Goal: Task Accomplishment & Management: Manage account settings

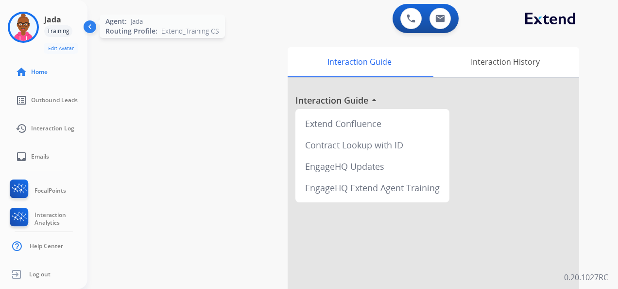
click at [23, 23] on img at bounding box center [23, 27] width 27 height 27
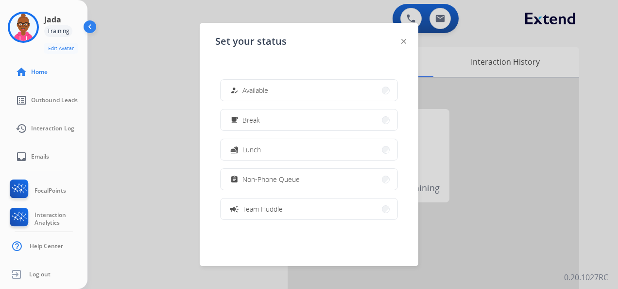
click at [400, 40] on div "Set your status how_to_reg Available free_breakfast Break fastfood Lunch assign…" at bounding box center [309, 144] width 219 height 243
click at [403, 42] on img at bounding box center [403, 41] width 5 height 5
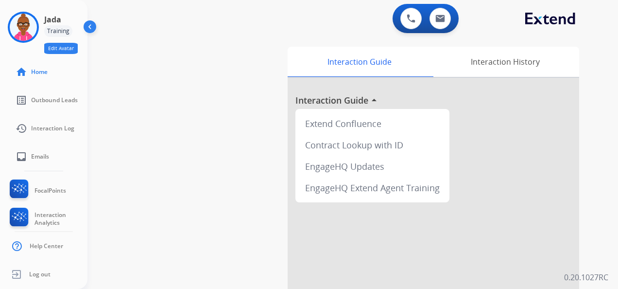
click at [66, 52] on button "Edit Avatar" at bounding box center [61, 48] width 34 height 11
click at [21, 24] on img at bounding box center [23, 27] width 27 height 27
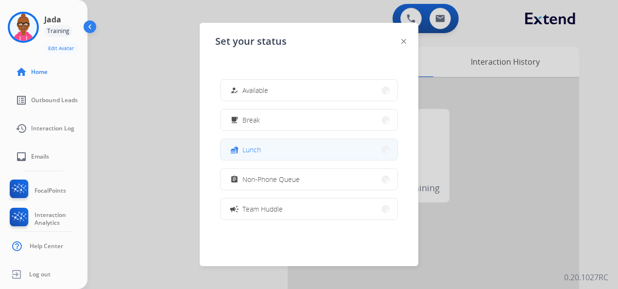
click at [277, 148] on button "fastfood Lunch" at bounding box center [309, 149] width 177 height 21
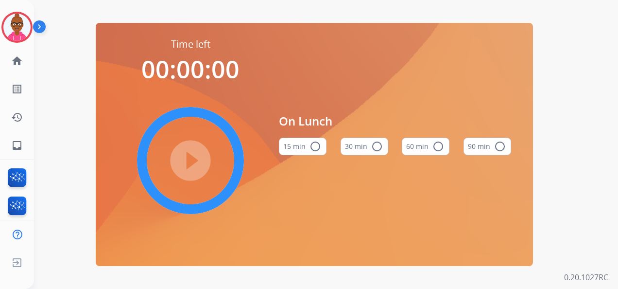
click at [438, 147] on mat-icon "radio_button_unchecked" at bounding box center [438, 146] width 12 height 12
